Goal: Register for event/course

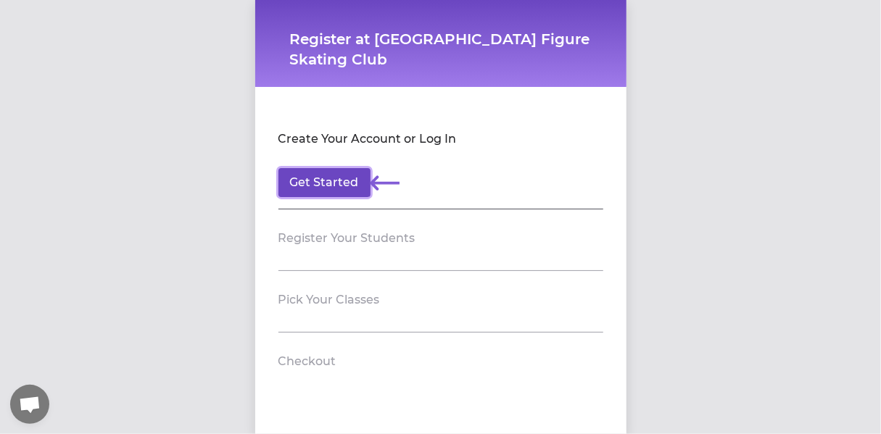
click at [331, 181] on button "Get Started" at bounding box center [325, 182] width 92 height 29
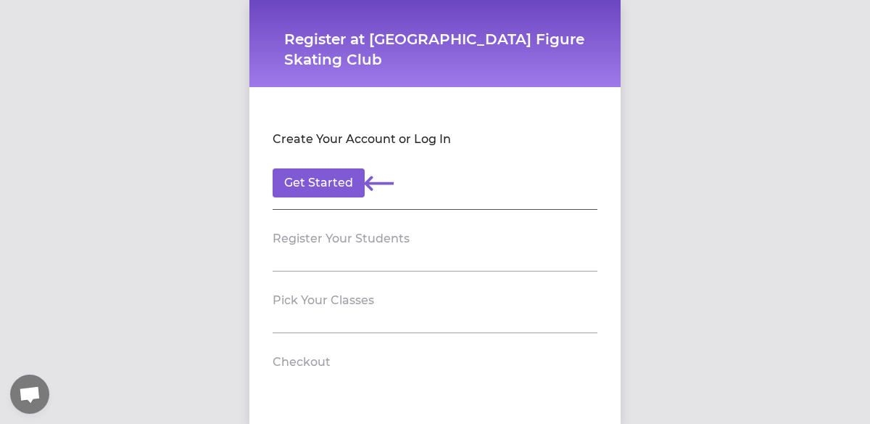
click at [357, 243] on h2 "Register Your Students" at bounding box center [341, 238] width 137 height 17
click at [319, 239] on h2 "Register Your Students" at bounding box center [341, 238] width 137 height 17
click at [317, 168] on button "Get Started" at bounding box center [319, 182] width 92 height 29
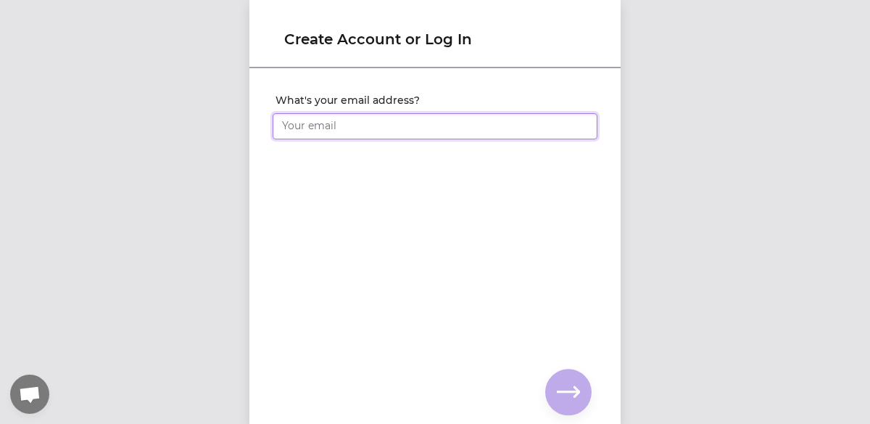
click at [342, 133] on input "What's your email address?" at bounding box center [435, 126] width 325 height 26
type input "[EMAIL_ADDRESS][DOMAIN_NAME]"
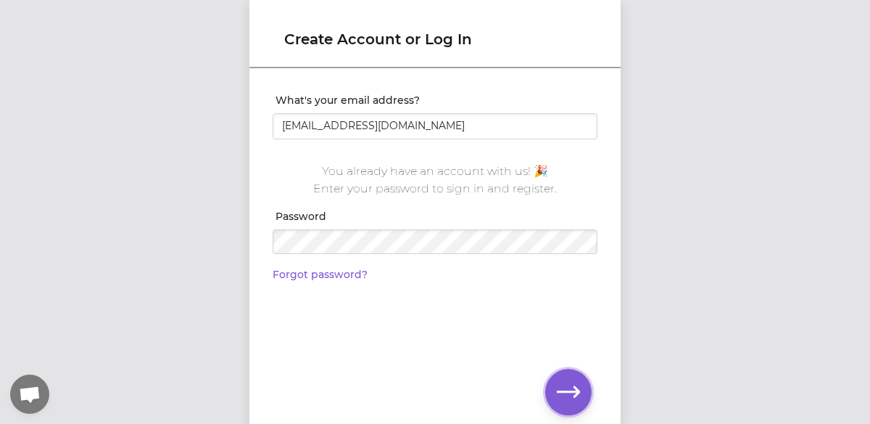
click at [562, 397] on icon "button" at bounding box center [568, 391] width 23 height 23
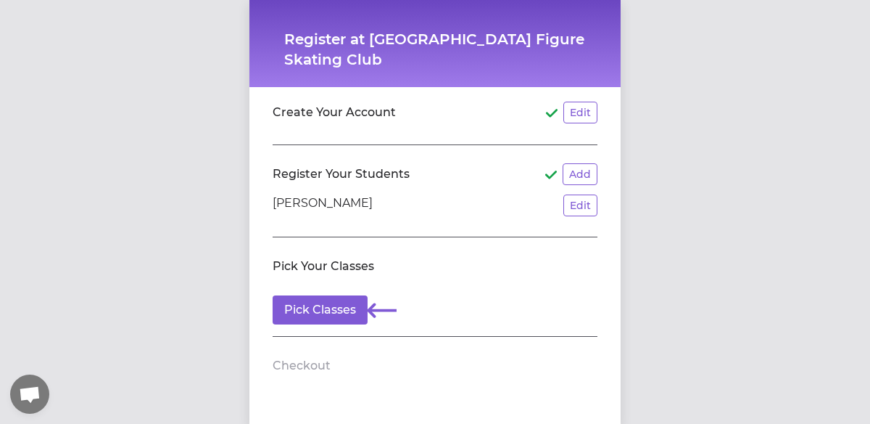
scroll to position [42, 0]
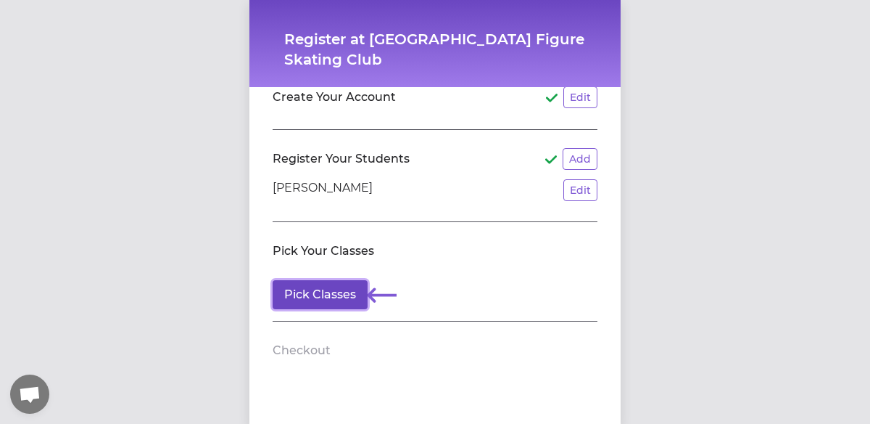
click at [298, 291] on button "Pick Classes" at bounding box center [320, 294] width 95 height 29
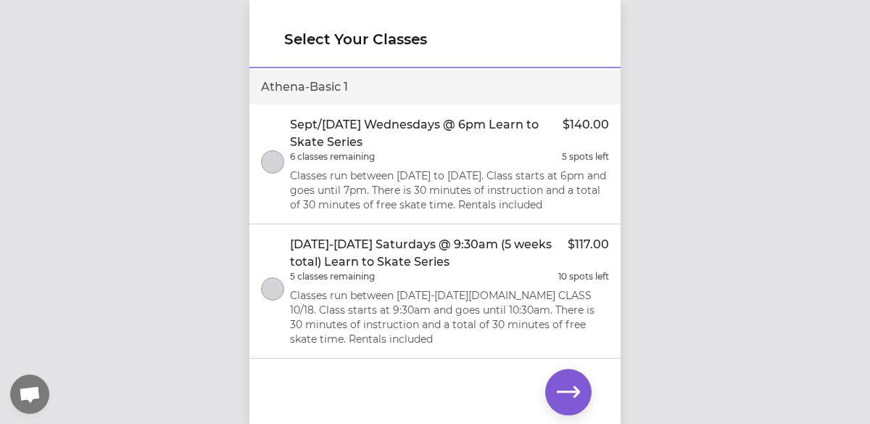
scroll to position [11, 0]
click at [279, 311] on li "[DATE]-[DATE] Saturdays @ 9:30am (5 weeks total) Learn to Skate Series $117.00 …" at bounding box center [435, 291] width 371 height 134
click at [569, 389] on icon "button" at bounding box center [568, 391] width 23 height 23
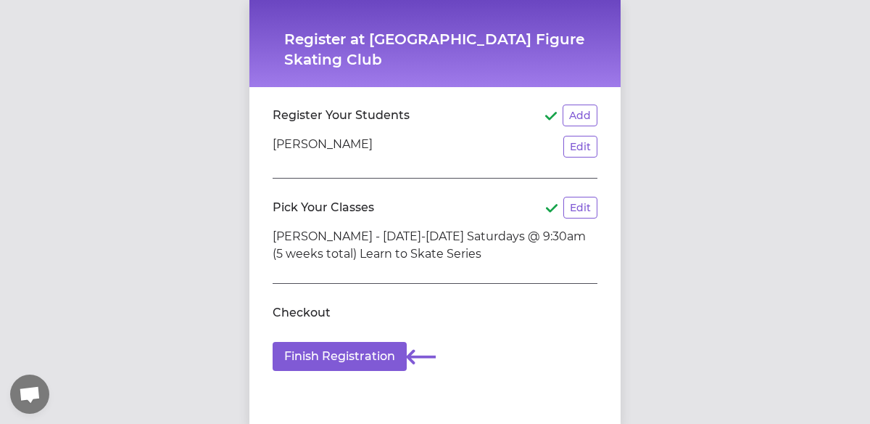
scroll to position [11, 0]
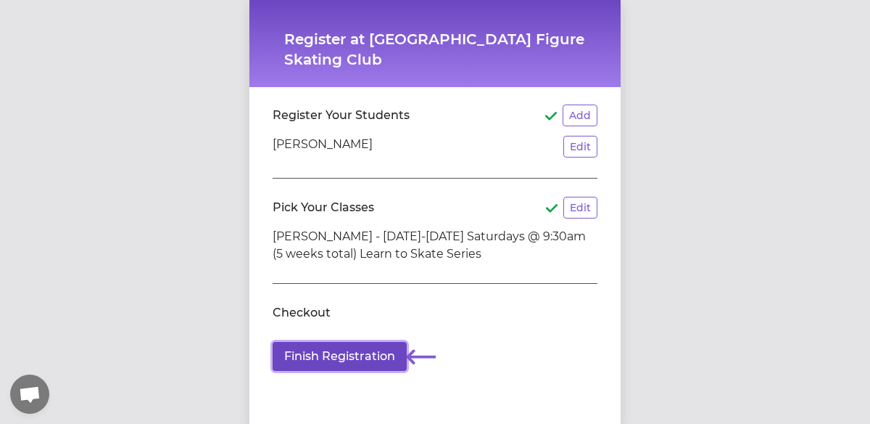
click at [332, 344] on button "Finish Registration" at bounding box center [340, 356] width 134 height 29
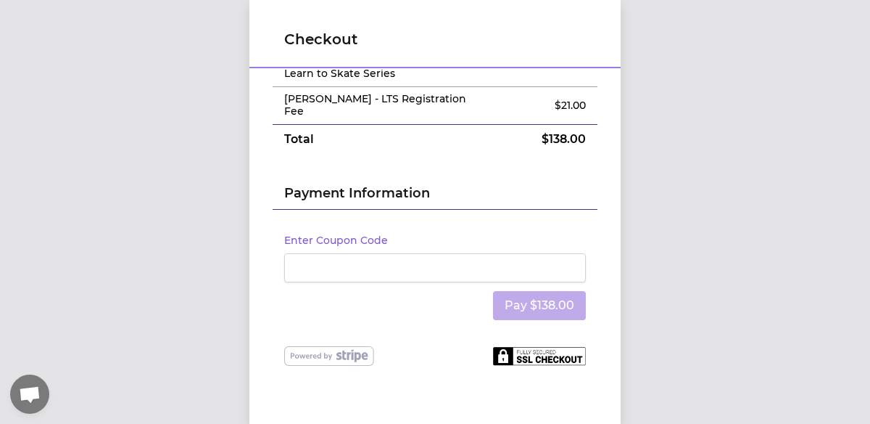
scroll to position [90, 0]
click at [176, 218] on div "Checkout Order Summary Edit [PERSON_NAME] - [DATE]-[DATE] Saturdays @ 9:30am (5…" at bounding box center [435, 212] width 870 height 424
click at [341, 232] on button "Enter Coupon Code" at bounding box center [336, 239] width 104 height 15
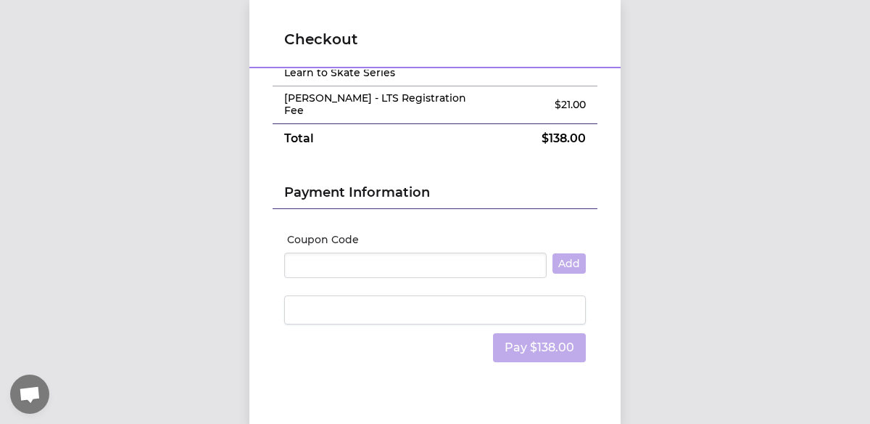
click at [409, 235] on div "Coupon Code Add" at bounding box center [435, 261] width 302 height 58
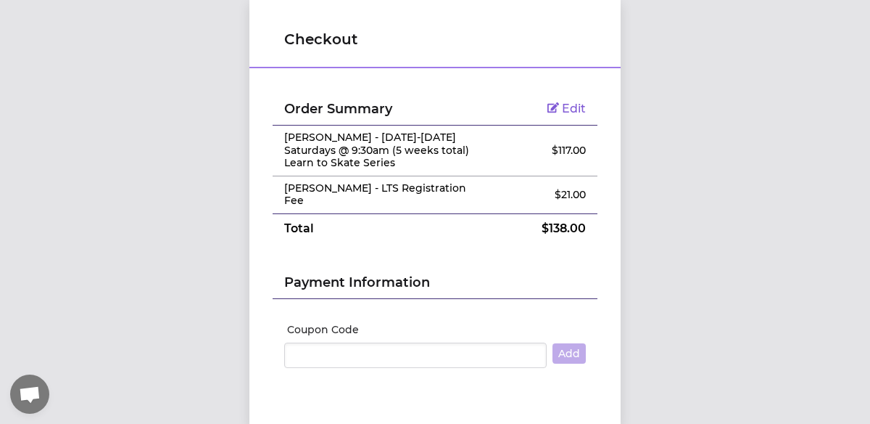
scroll to position [0, 0]
